Goal: Find specific page/section: Find specific page/section

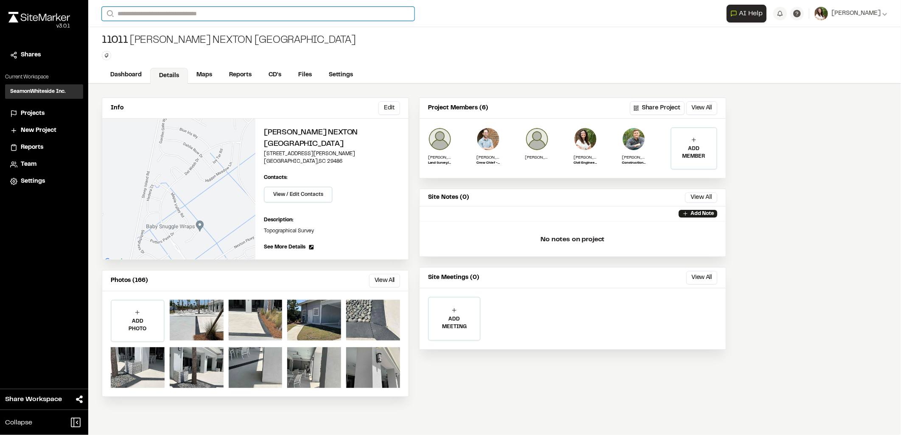
click at [185, 15] on input "Search" at bounding box center [258, 14] width 313 height 14
type input "*********"
click at [159, 38] on p "NXNL [STREET_ADDRESS]" at bounding box center [172, 34] width 130 height 10
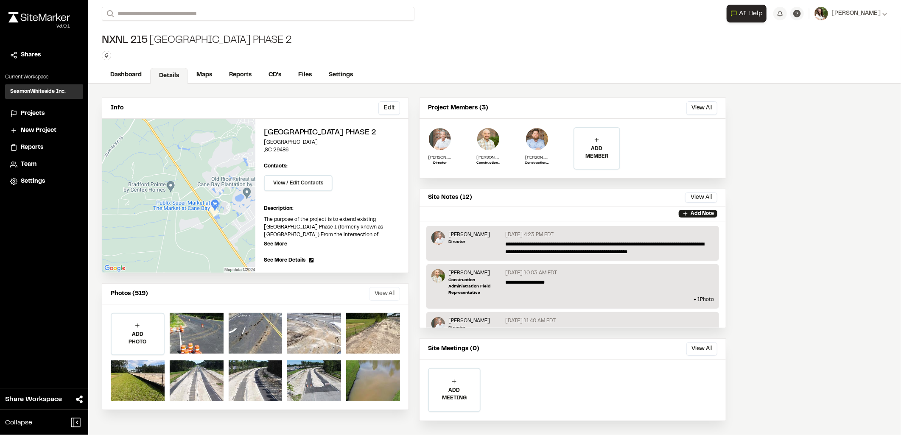
click at [381, 287] on button "View All" at bounding box center [384, 294] width 31 height 14
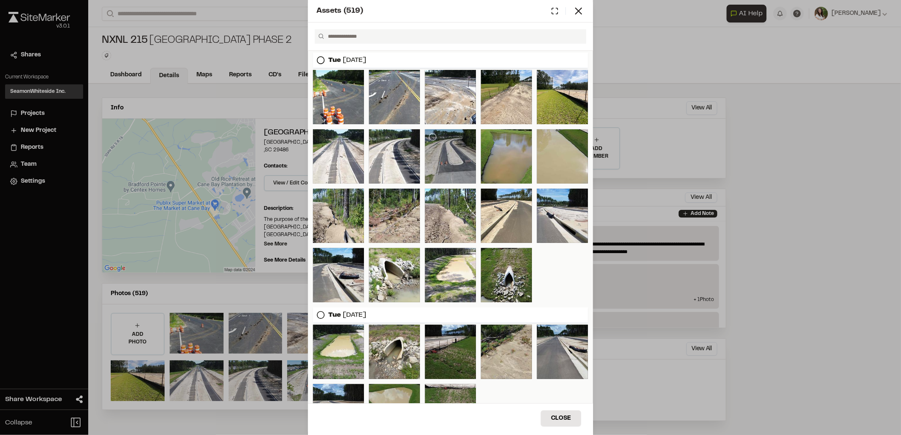
click at [440, 159] on div at bounding box center [450, 156] width 51 height 54
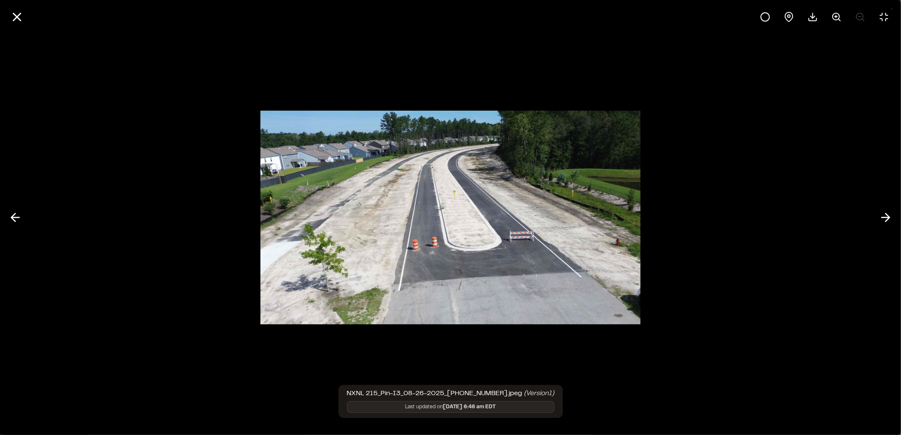
click at [416, 257] on img at bounding box center [450, 217] width 380 height 231
